Goal: Information Seeking & Learning: Learn about a topic

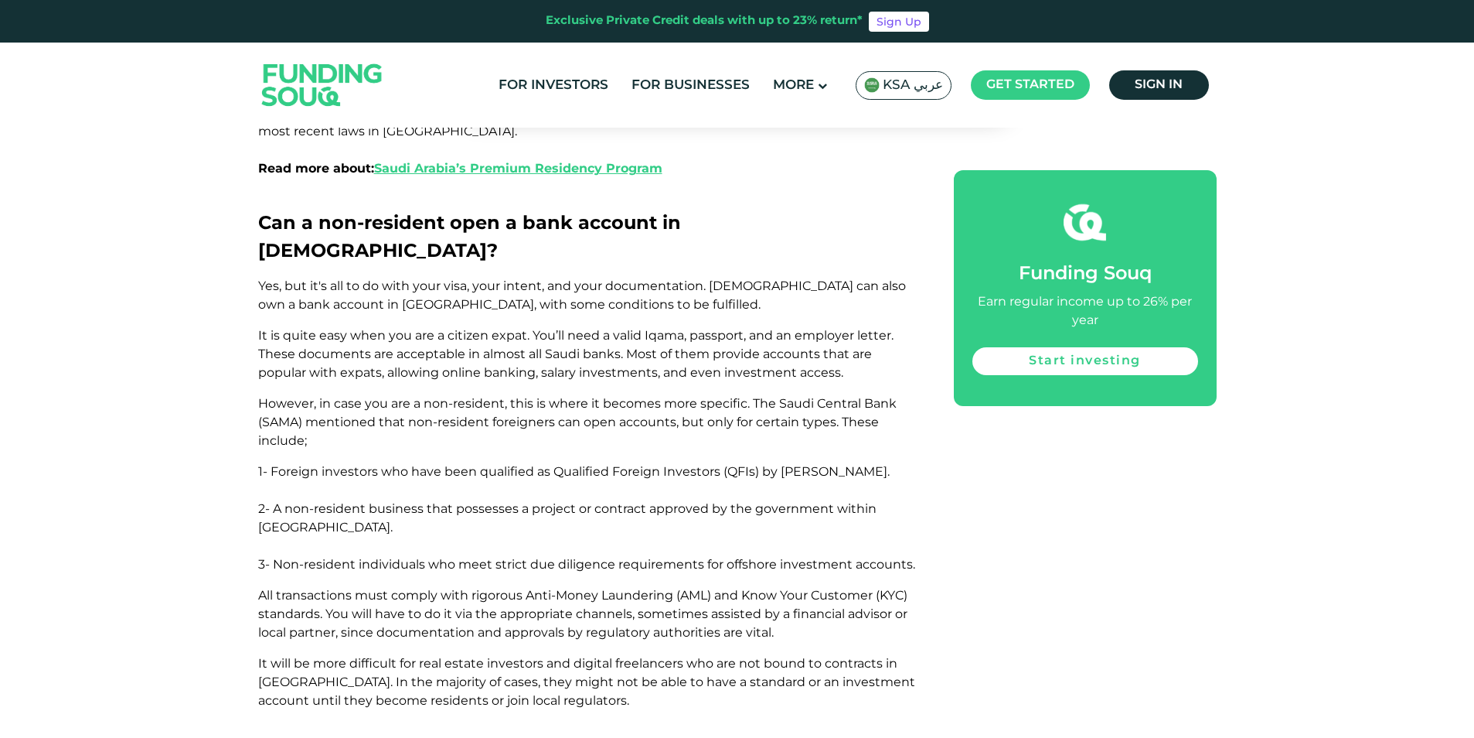
scroll to position [1208, 0]
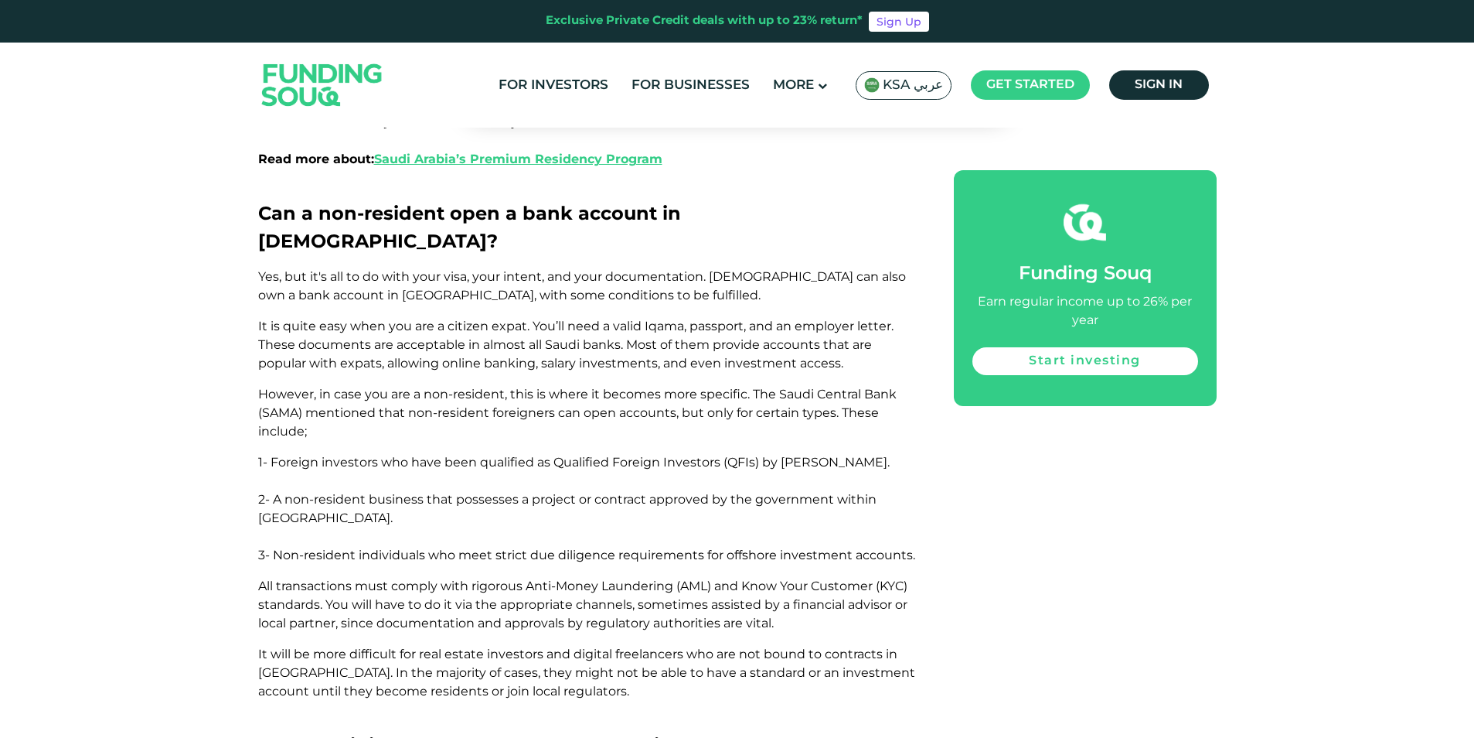
click at [474, 385] on p "However, in case you are a non-resident, this is where it becomes more specific…" at bounding box center [588, 413] width 661 height 56
click at [621, 453] on p "1- Foreign investors who have been qualified as Qualified Foreign Investors (QF…" at bounding box center [588, 471] width 661 height 37
click at [698, 490] on p "2- A non-resident business that possesses a project or contract approved by the…" at bounding box center [588, 518] width 661 height 56
drag, startPoint x: 1330, startPoint y: 174, endPoint x: 1297, endPoint y: 169, distance: 33.7
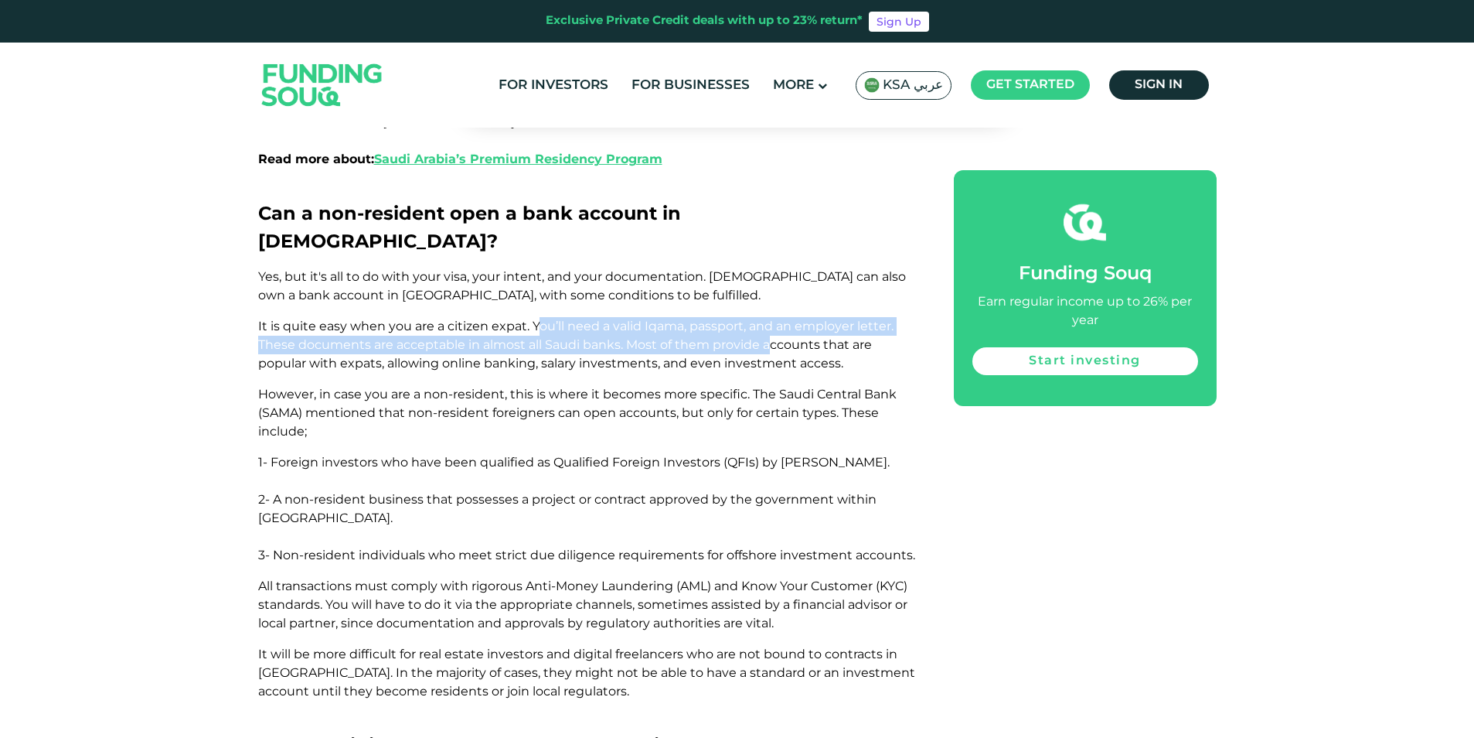
drag, startPoint x: 537, startPoint y: 248, endPoint x: 758, endPoint y: 279, distance: 224.0
click at [758, 319] on span "It is quite easy when you are a citizen expat. You’ll need a valid Iqama, passp…" at bounding box center [575, 345] width 635 height 52
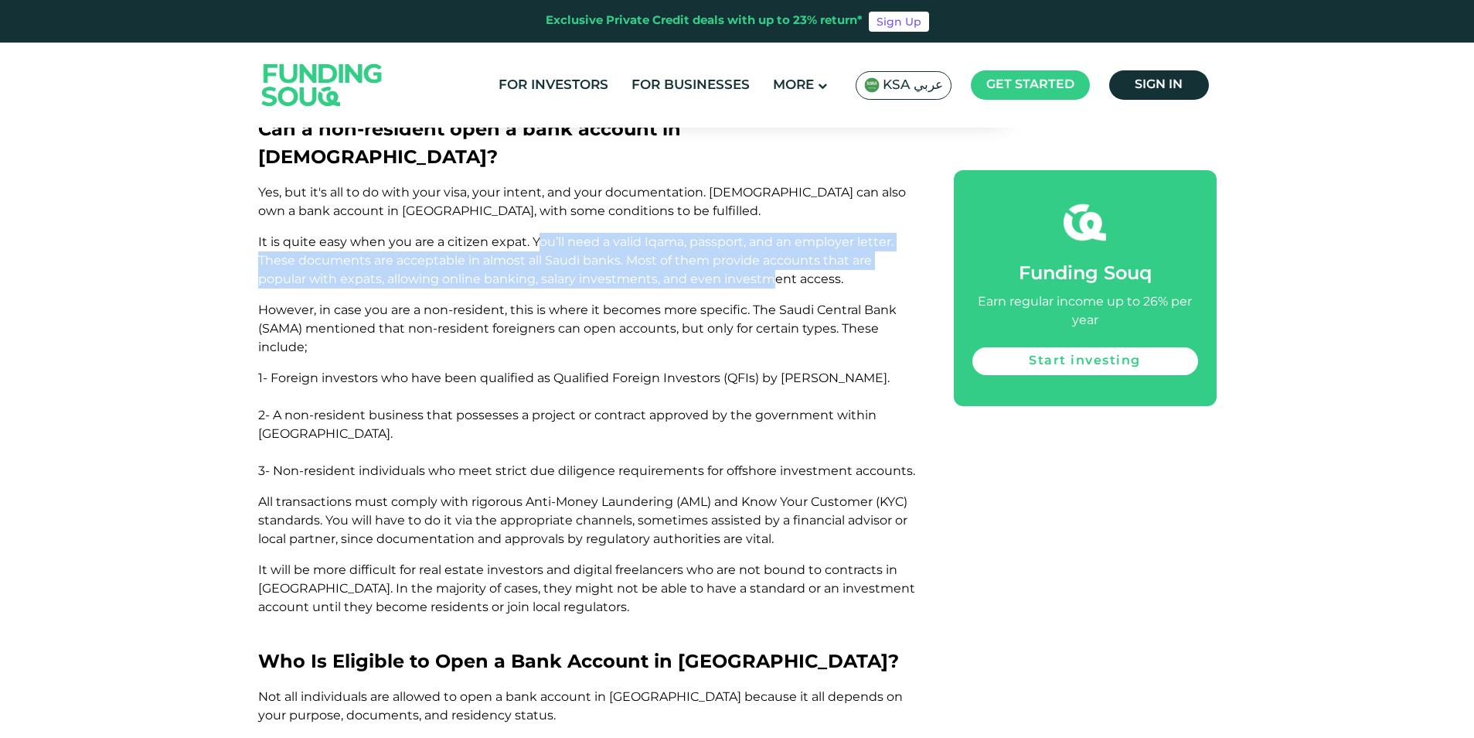
scroll to position [1285, 0]
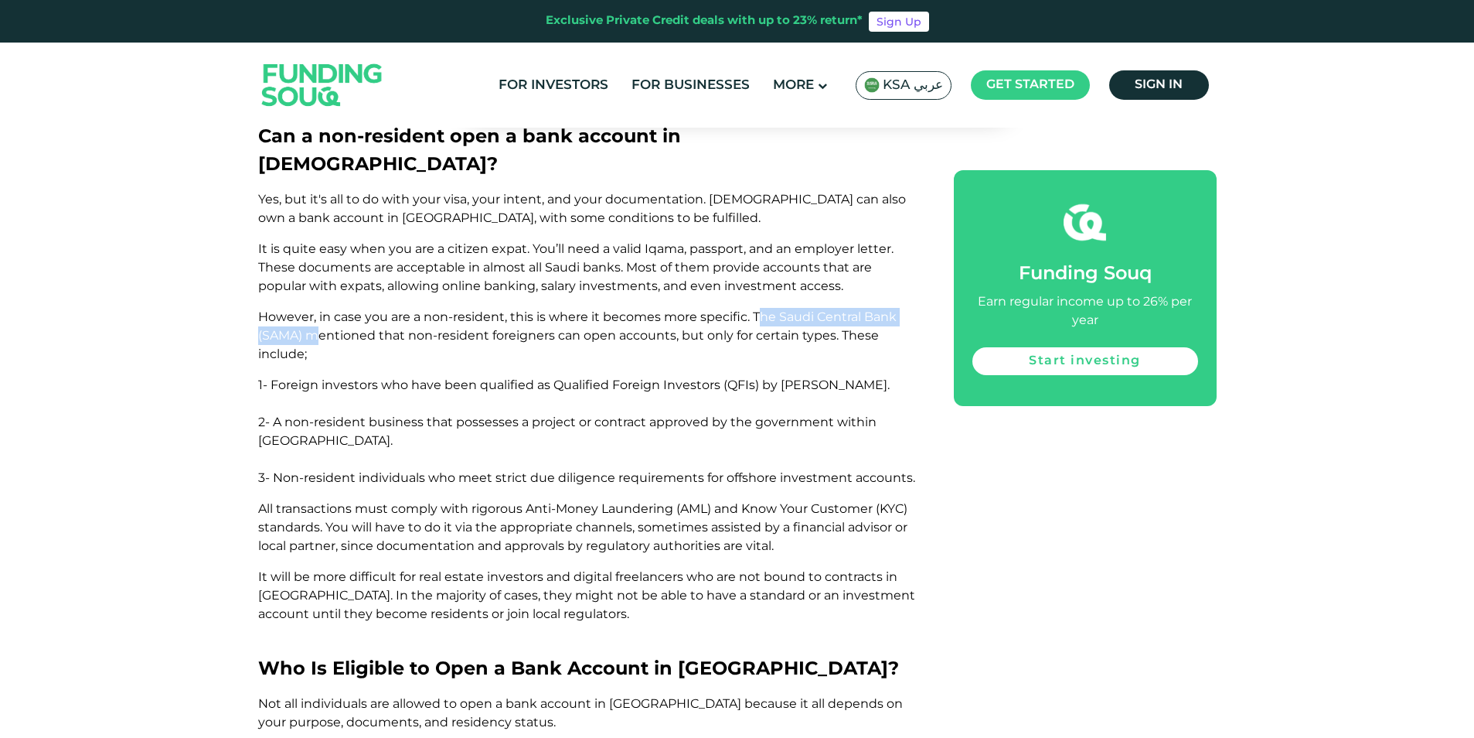
drag, startPoint x: 755, startPoint y: 237, endPoint x: 314, endPoint y: 257, distance: 441.1
click at [314, 309] on span "However, in case you are a non-resident, this is where it becomes more specific…" at bounding box center [577, 335] width 639 height 52
click at [771, 308] on p "However, in case you are a non-resident, this is where it becomes more specific…" at bounding box center [588, 336] width 661 height 56
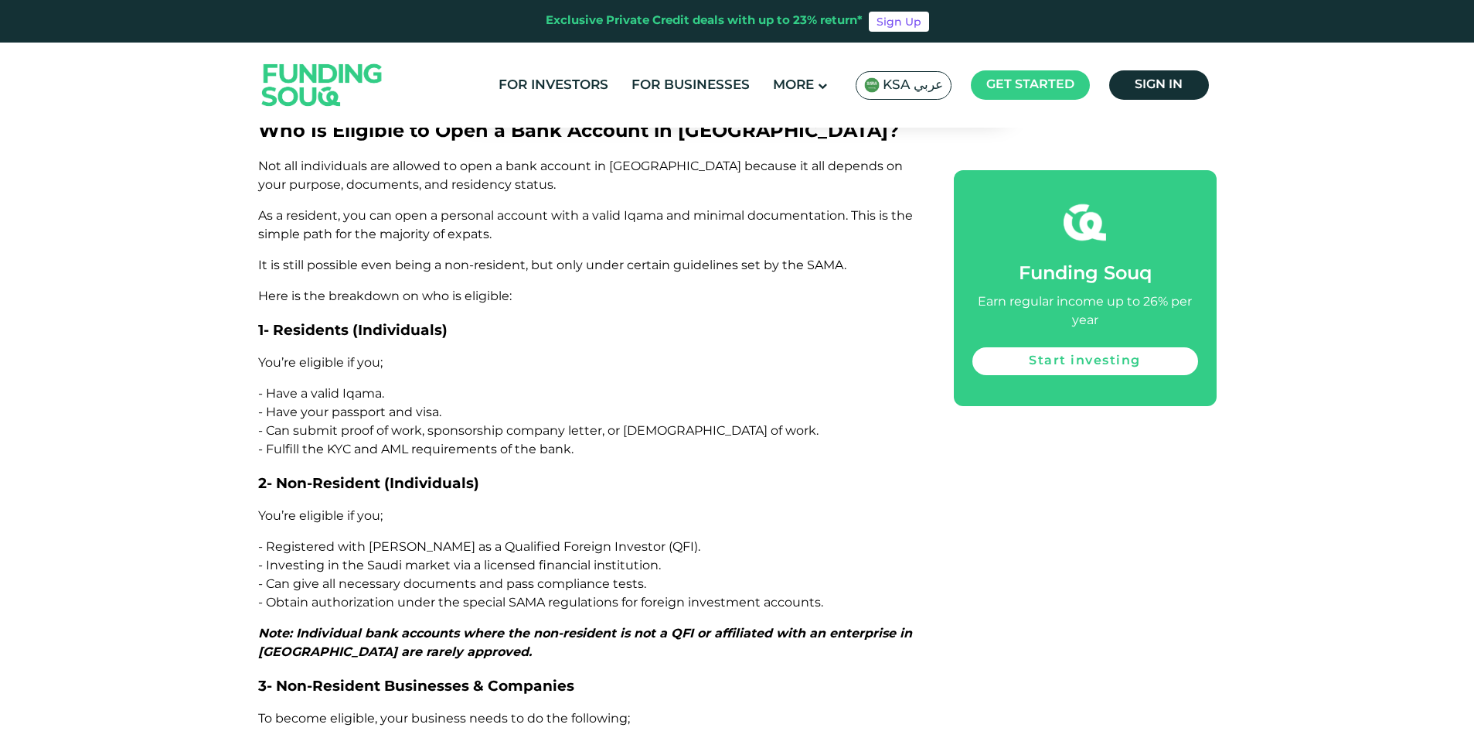
scroll to position [1786, 0]
